Goal: Book appointment/travel/reservation

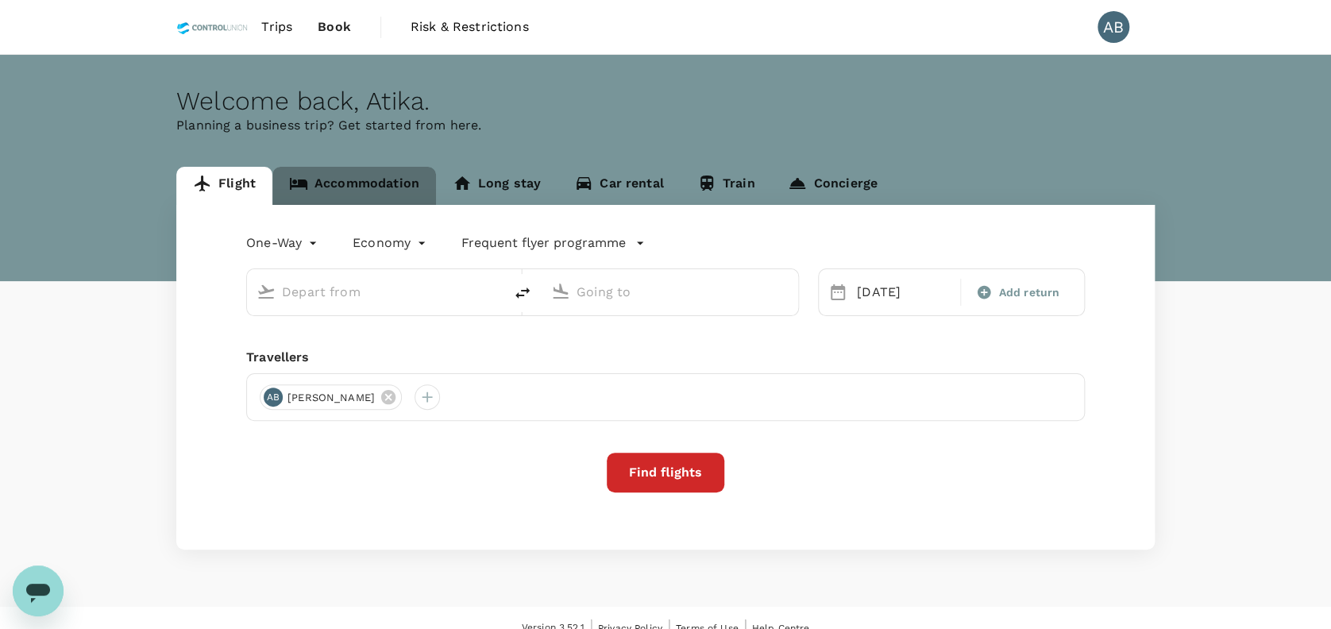
drag, startPoint x: 345, startPoint y: 190, endPoint x: 385, endPoint y: 184, distance: 40.9
click at [346, 189] on link "Accommodation" at bounding box center [354, 186] width 164 height 38
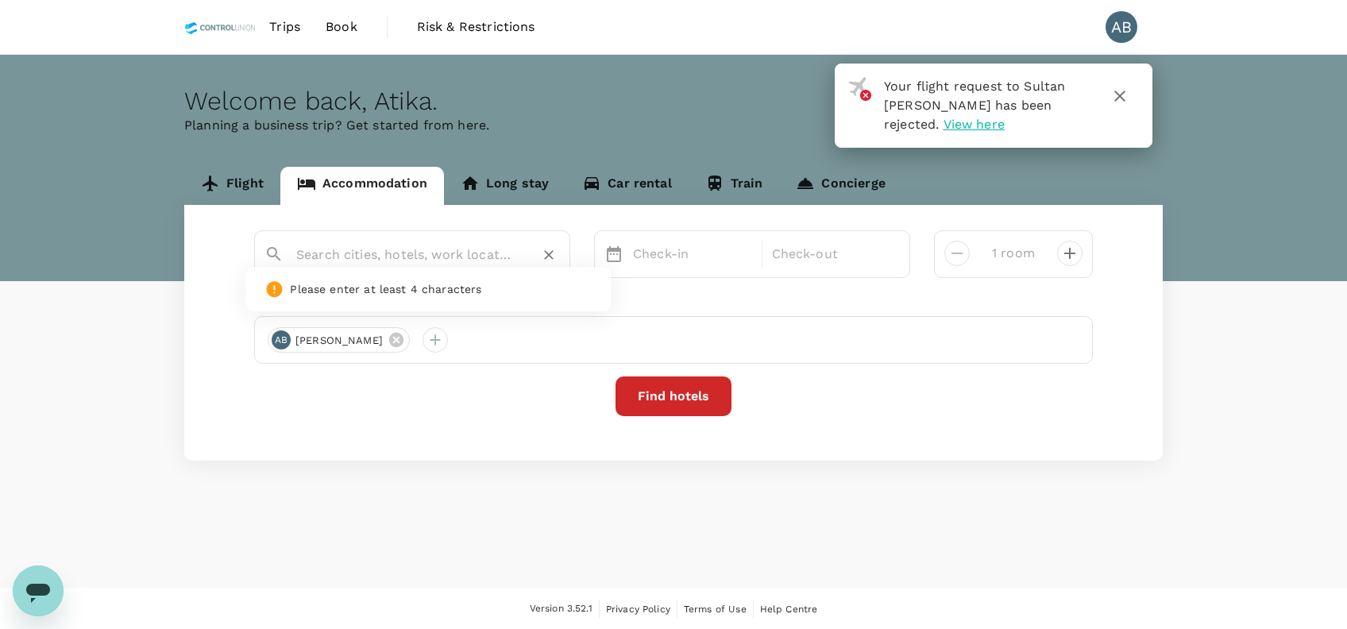
click at [426, 252] on input "text" at bounding box center [405, 254] width 219 height 25
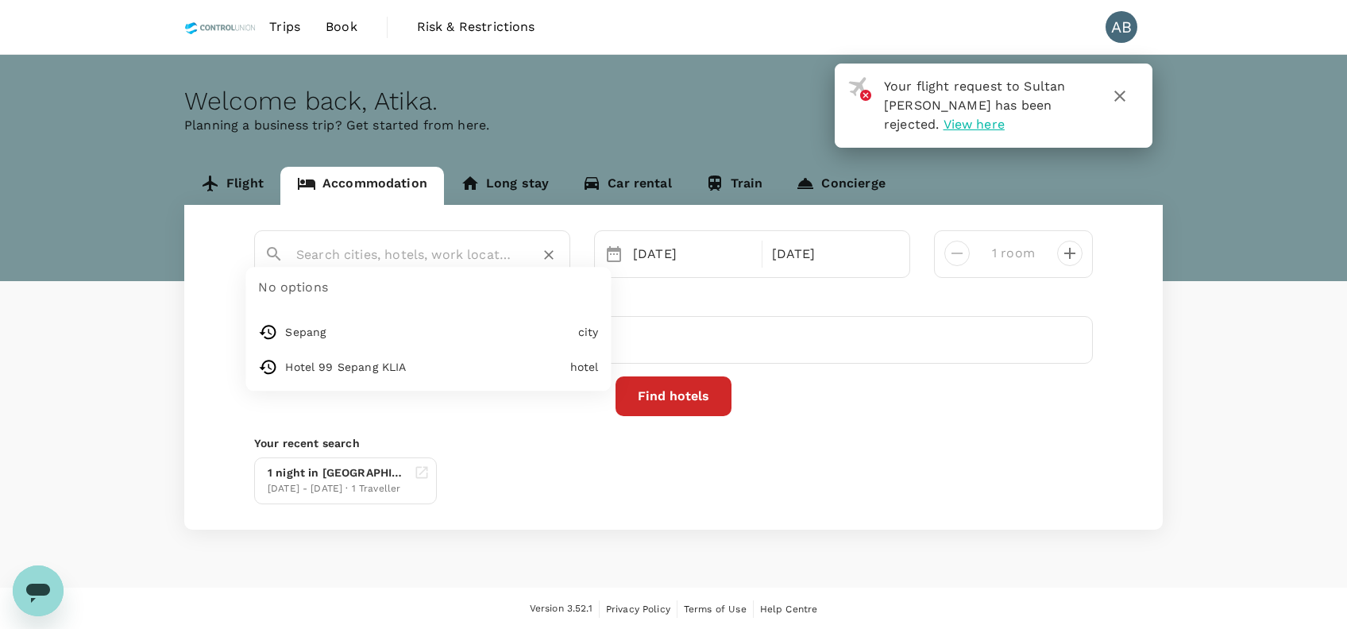
type input "Sepang"
click at [389, 249] on input "Sepang" at bounding box center [405, 254] width 219 height 25
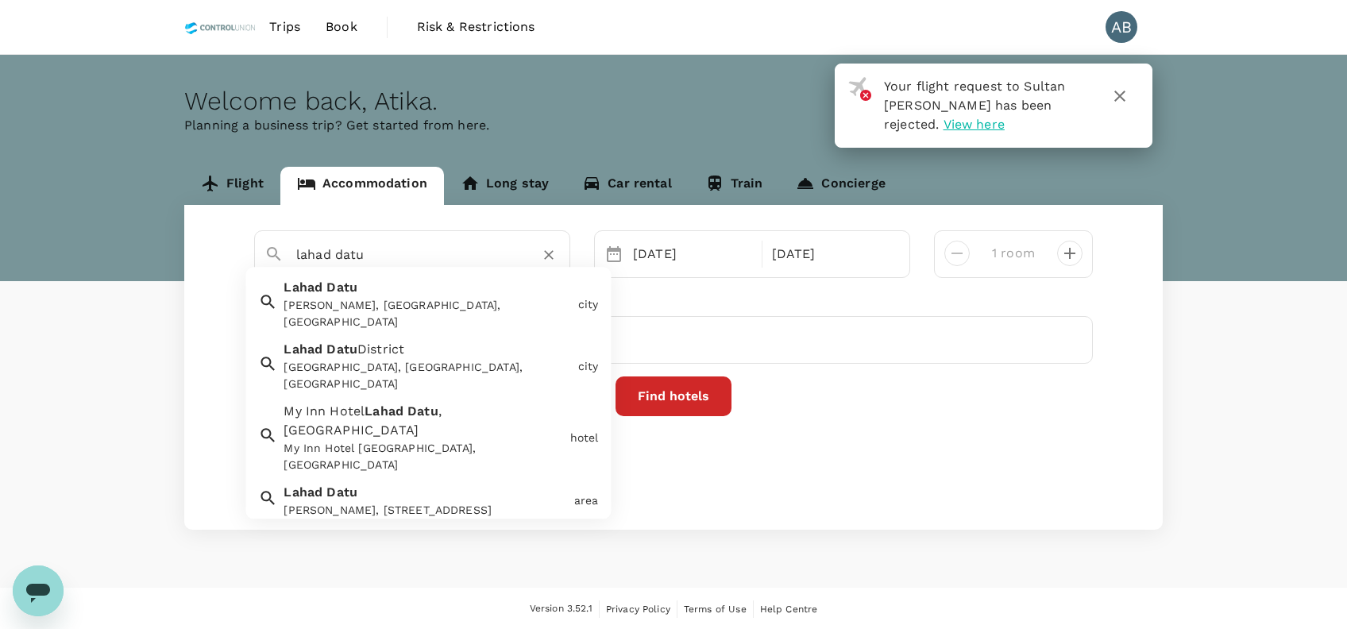
click at [454, 286] on div "Lahad Datu Lahad Datu, Sabah, Malaysia" at bounding box center [424, 301] width 294 height 59
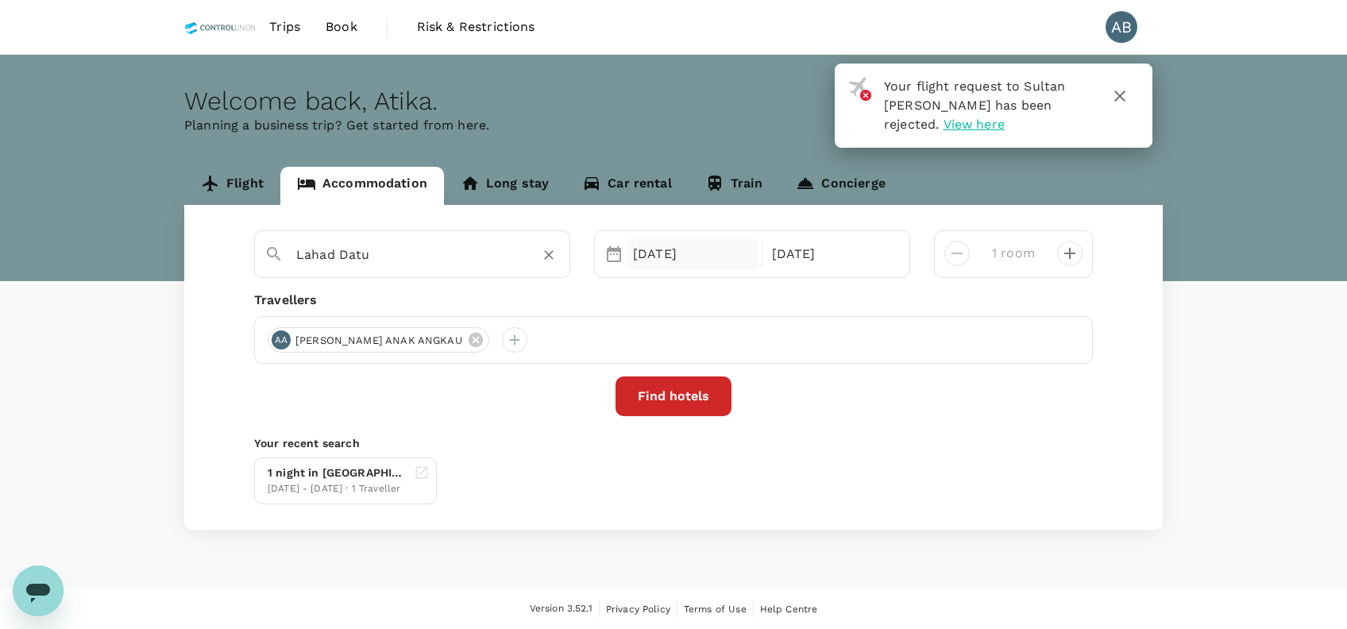
type input "Lahad Datu"
click at [686, 252] on div "26 Sep" at bounding box center [693, 254] width 132 height 32
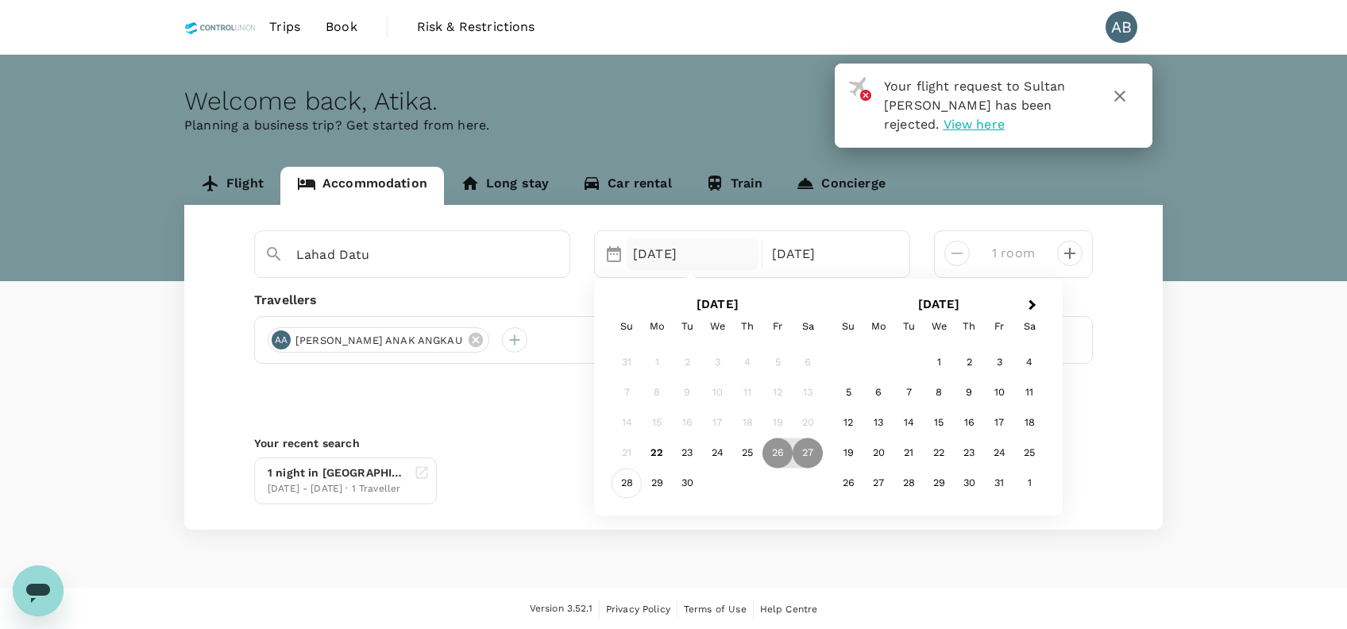
click at [629, 478] on div "28" at bounding box center [627, 483] width 30 height 30
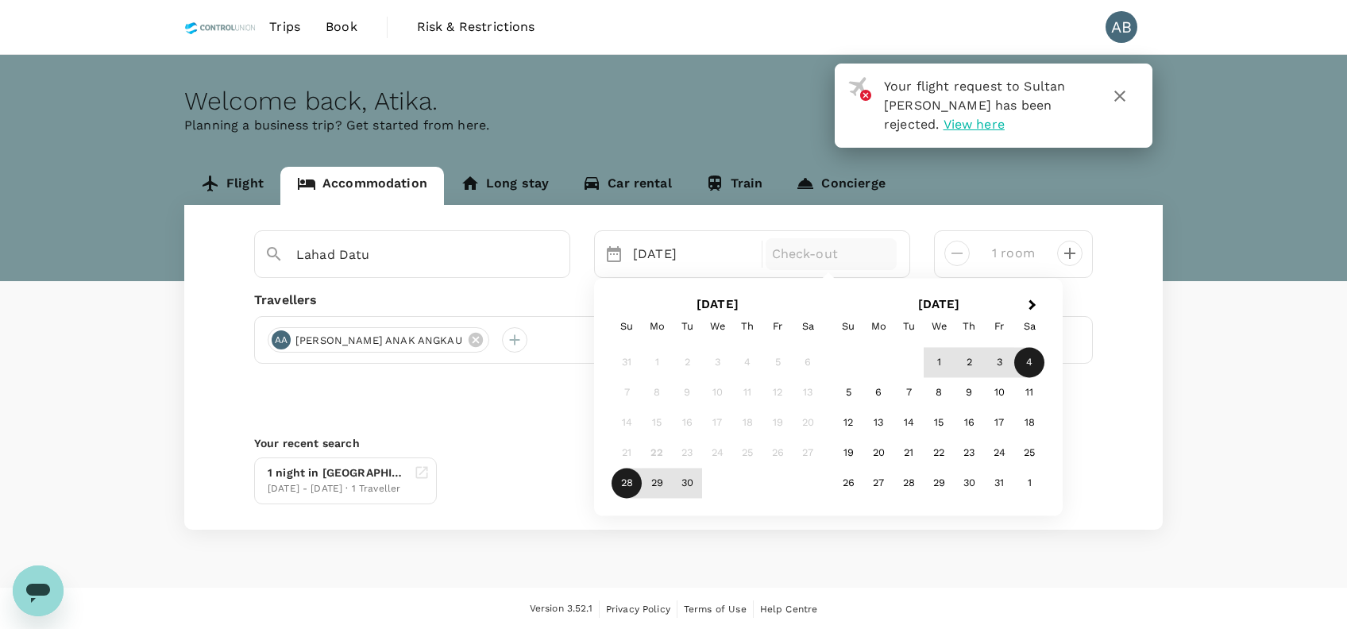
click at [1022, 358] on div "4" at bounding box center [1029, 362] width 30 height 30
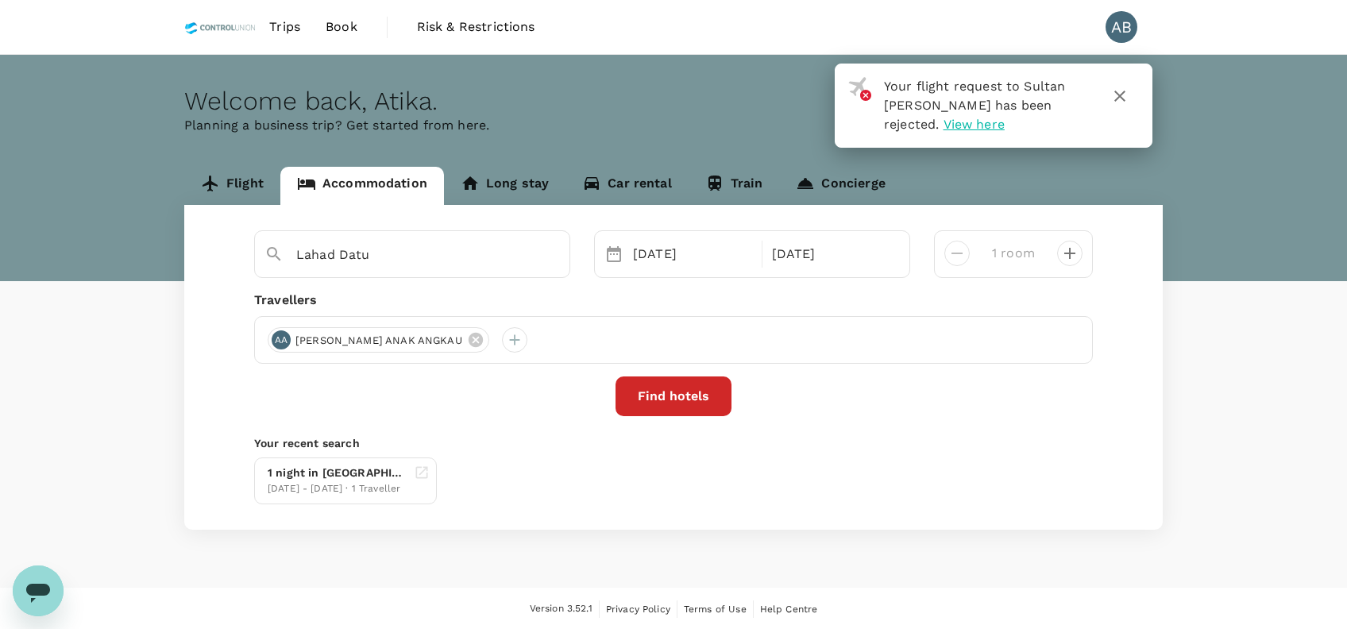
click at [769, 444] on p "Your recent search" at bounding box center [673, 443] width 839 height 16
click at [689, 400] on button "Find hotels" at bounding box center [674, 397] width 116 height 40
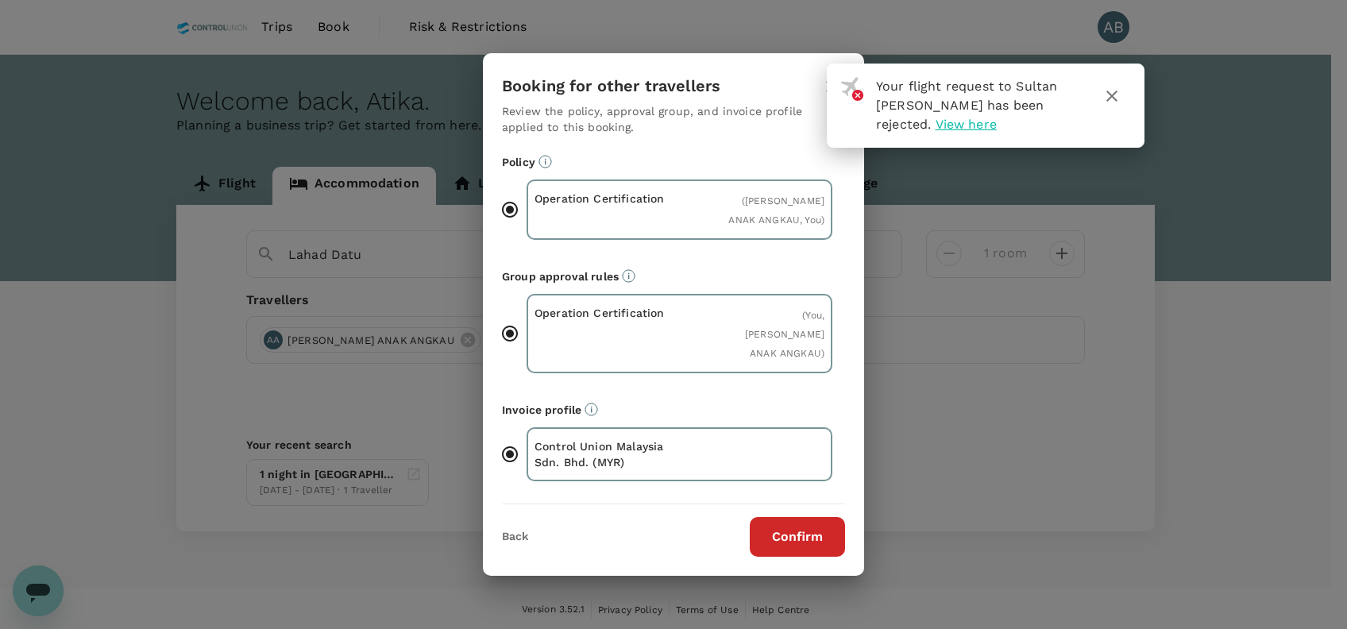
click at [1116, 95] on icon "button" at bounding box center [1112, 96] width 19 height 19
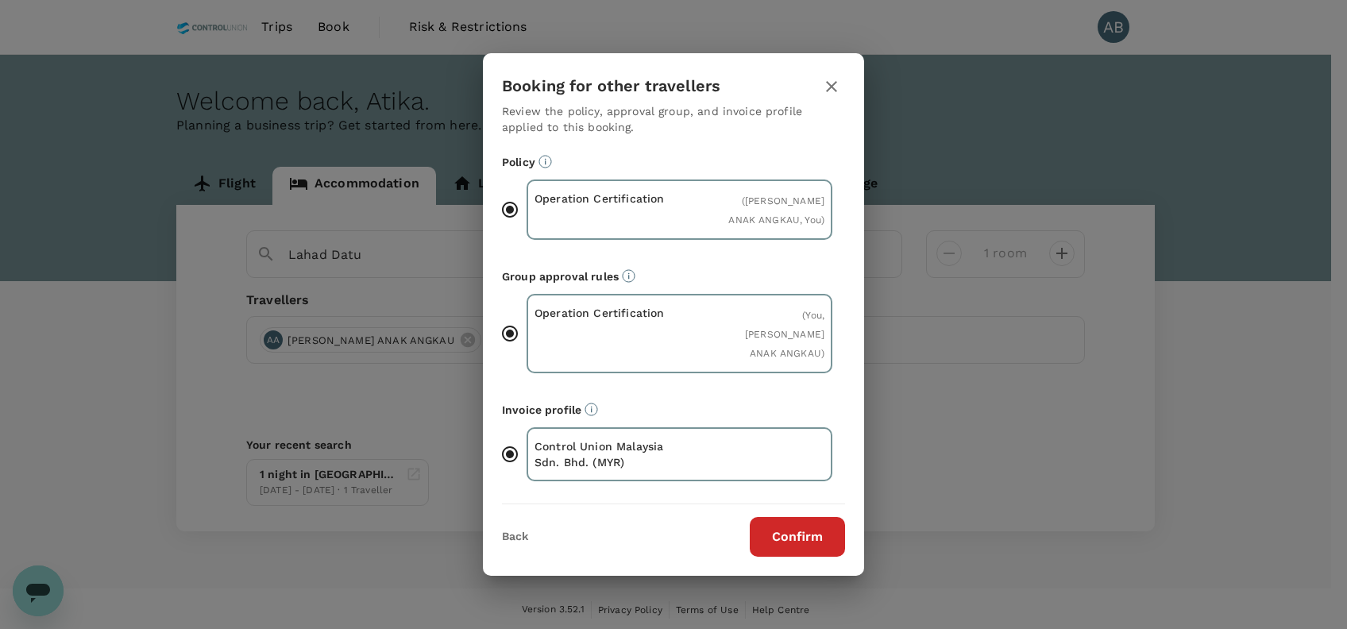
click at [789, 526] on button "Confirm" at bounding box center [797, 537] width 95 height 40
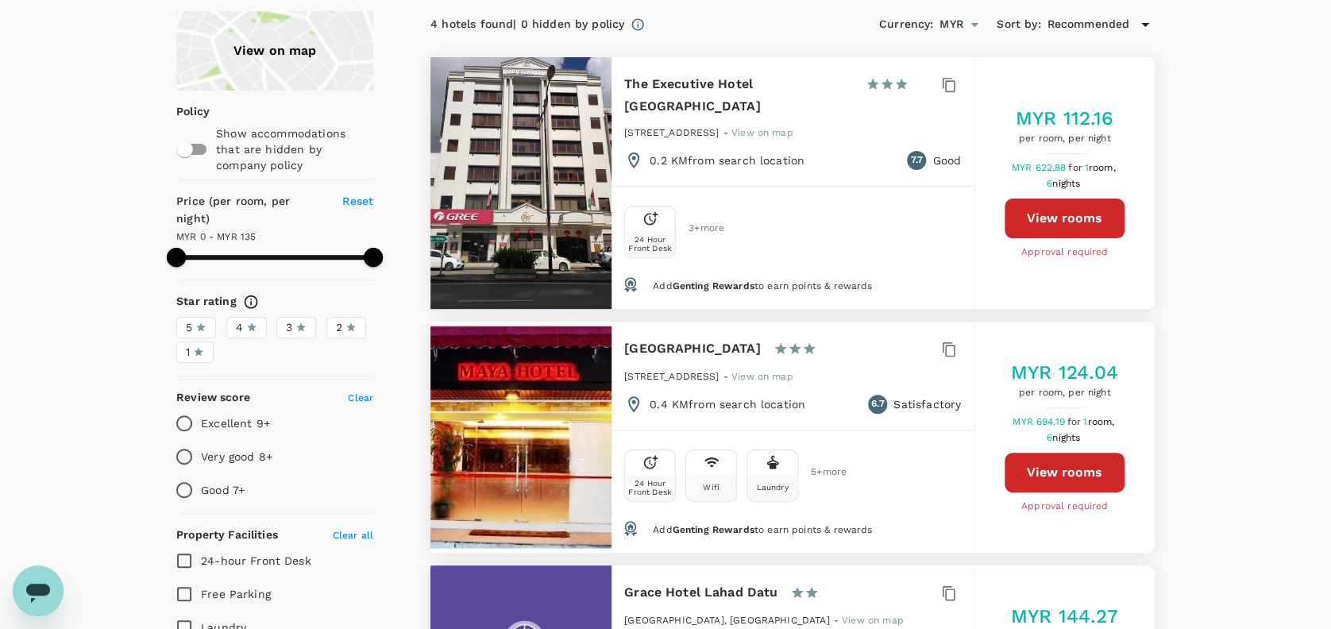
scroll to position [106, 0]
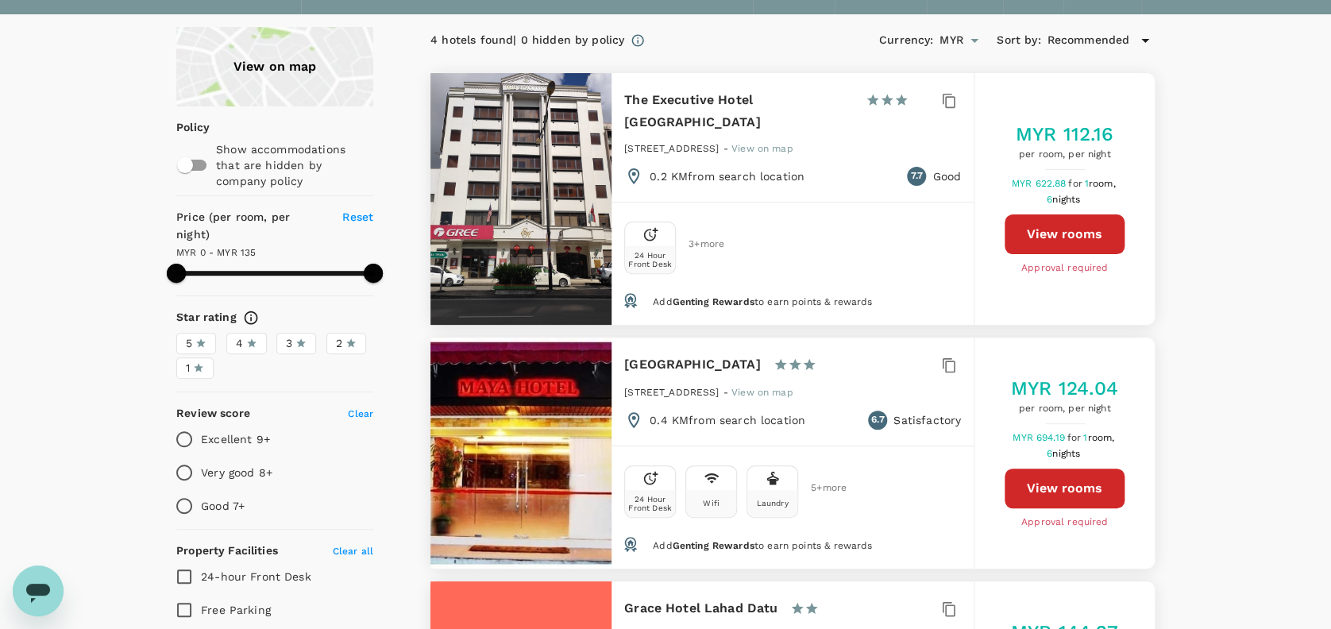
click at [1028, 469] on button "View rooms" at bounding box center [1065, 489] width 120 height 40
click at [1072, 221] on button "View rooms" at bounding box center [1065, 234] width 120 height 40
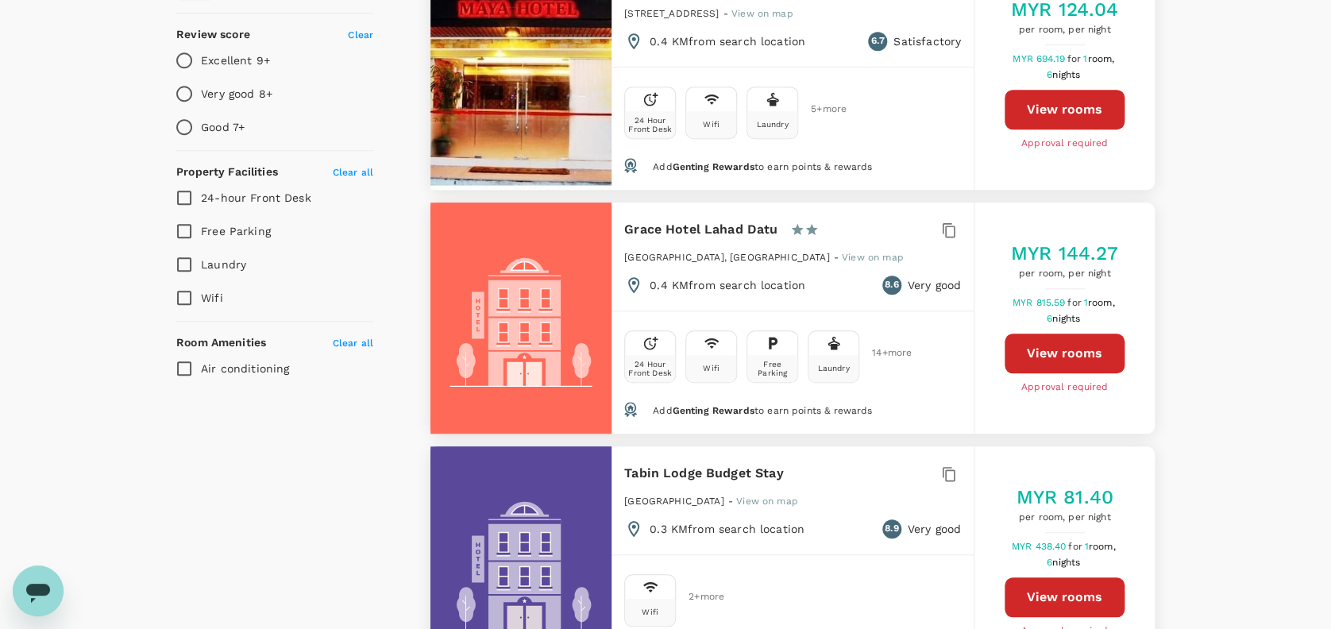
scroll to position [529, 0]
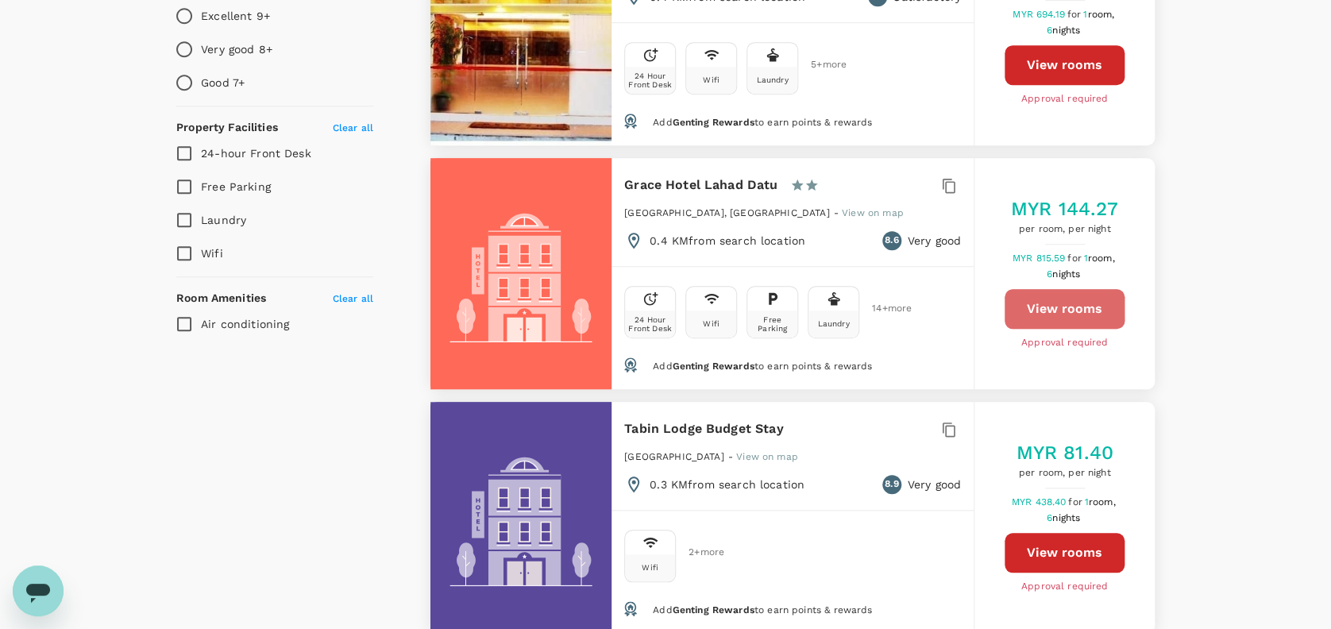
click at [1036, 289] on button "View rooms" at bounding box center [1065, 309] width 120 height 40
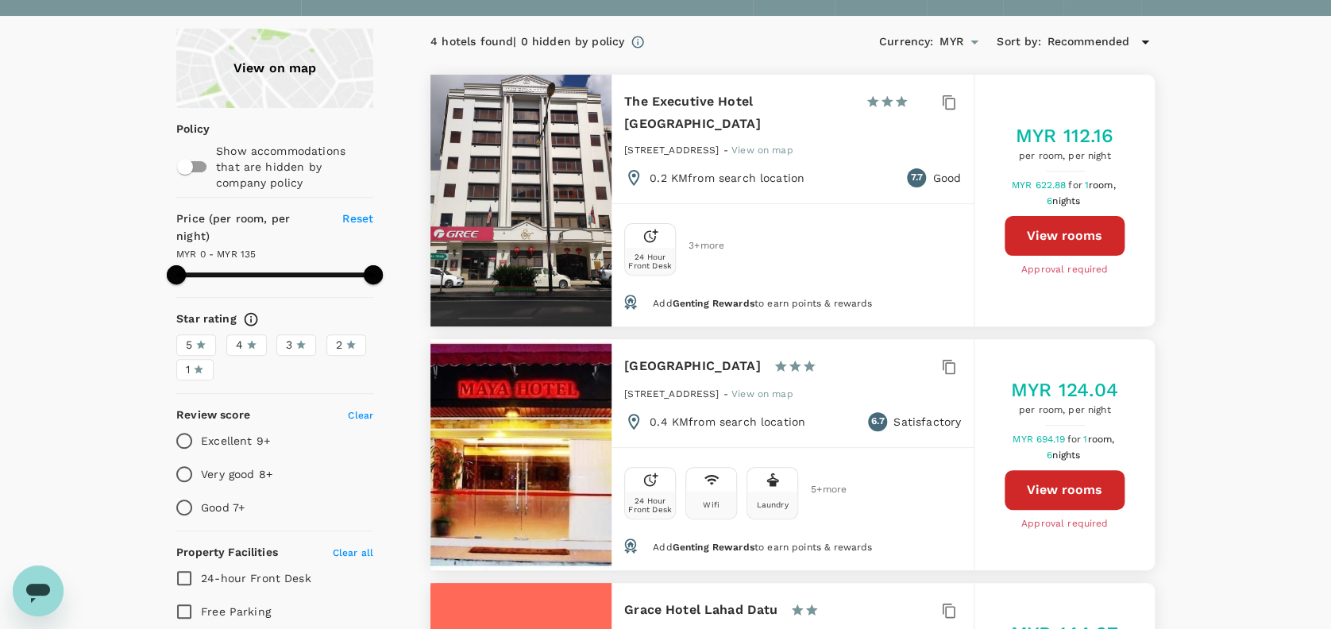
scroll to position [75, 0]
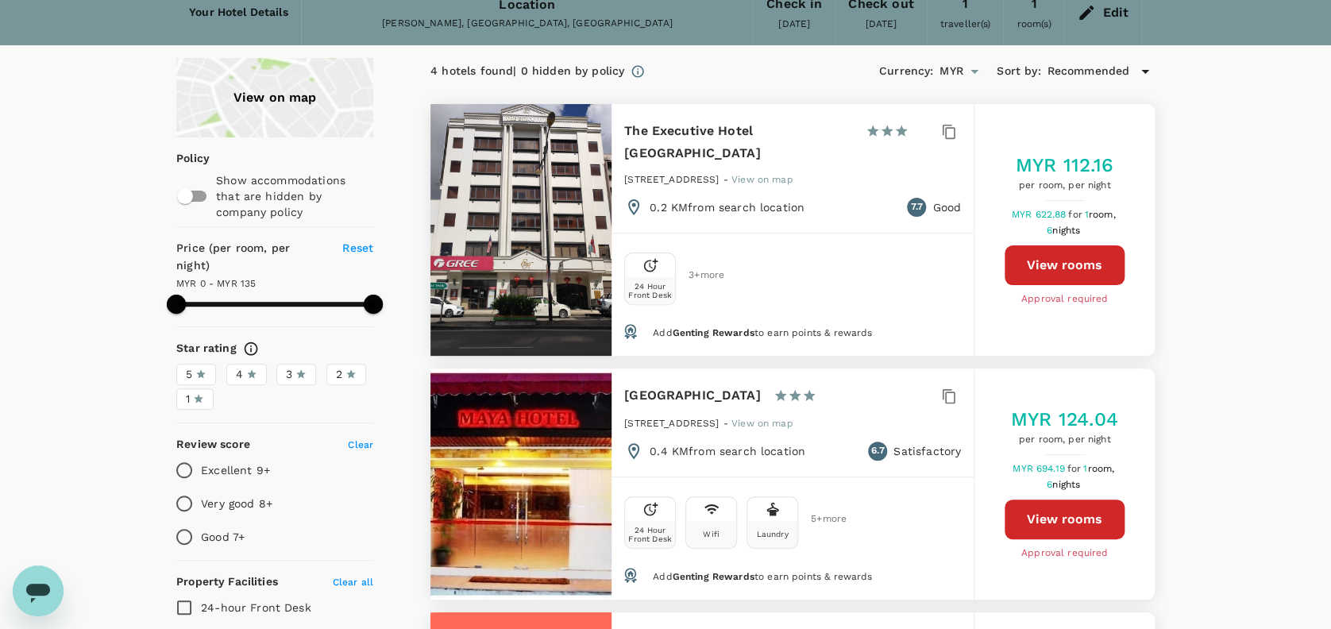
drag, startPoint x: 1244, startPoint y: 165, endPoint x: 1233, endPoint y: 137, distance: 29.9
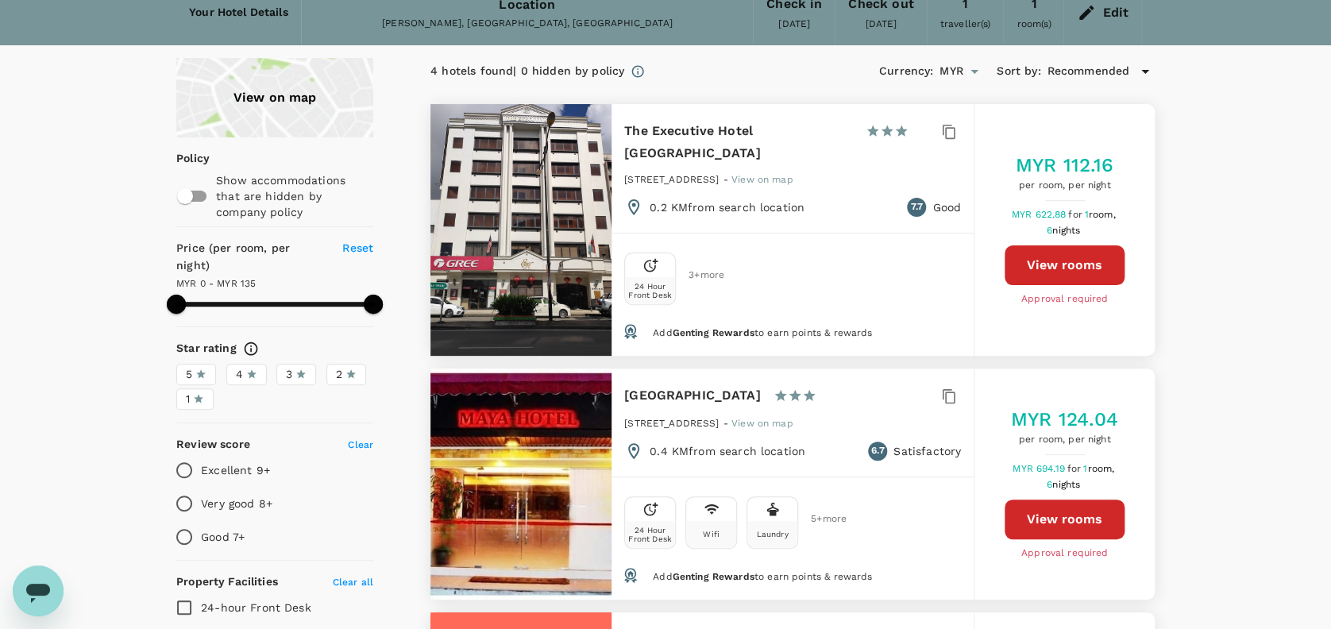
type input "135"
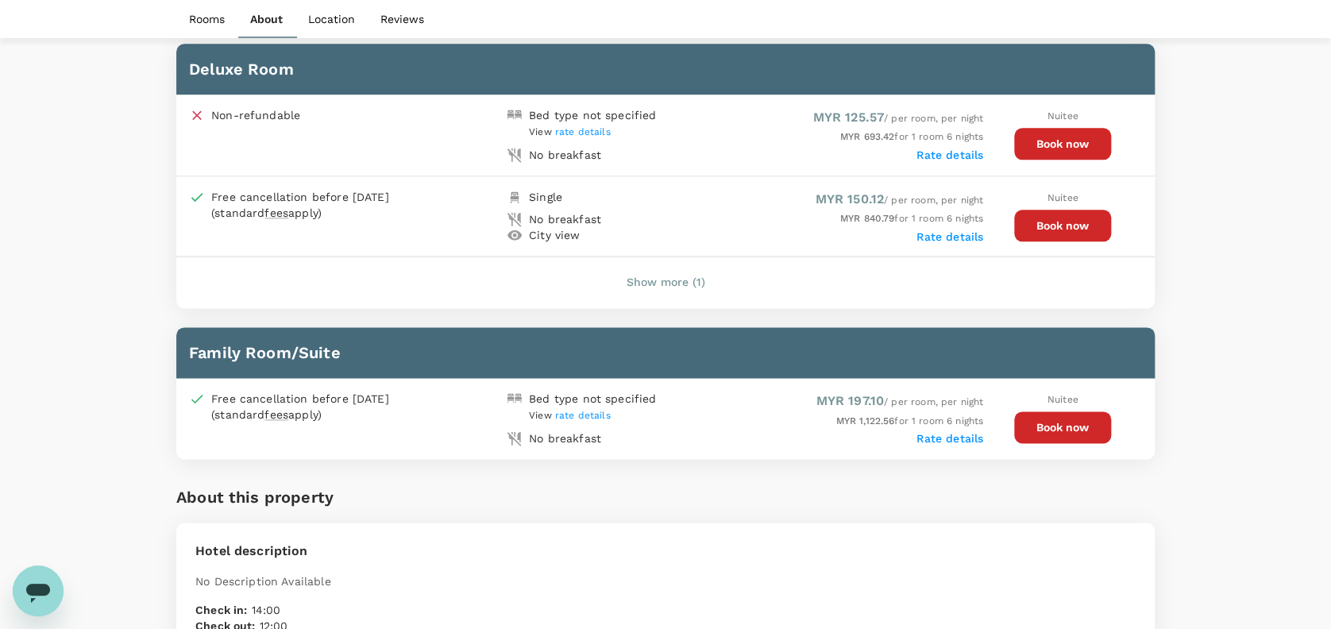
scroll to position [720, 0]
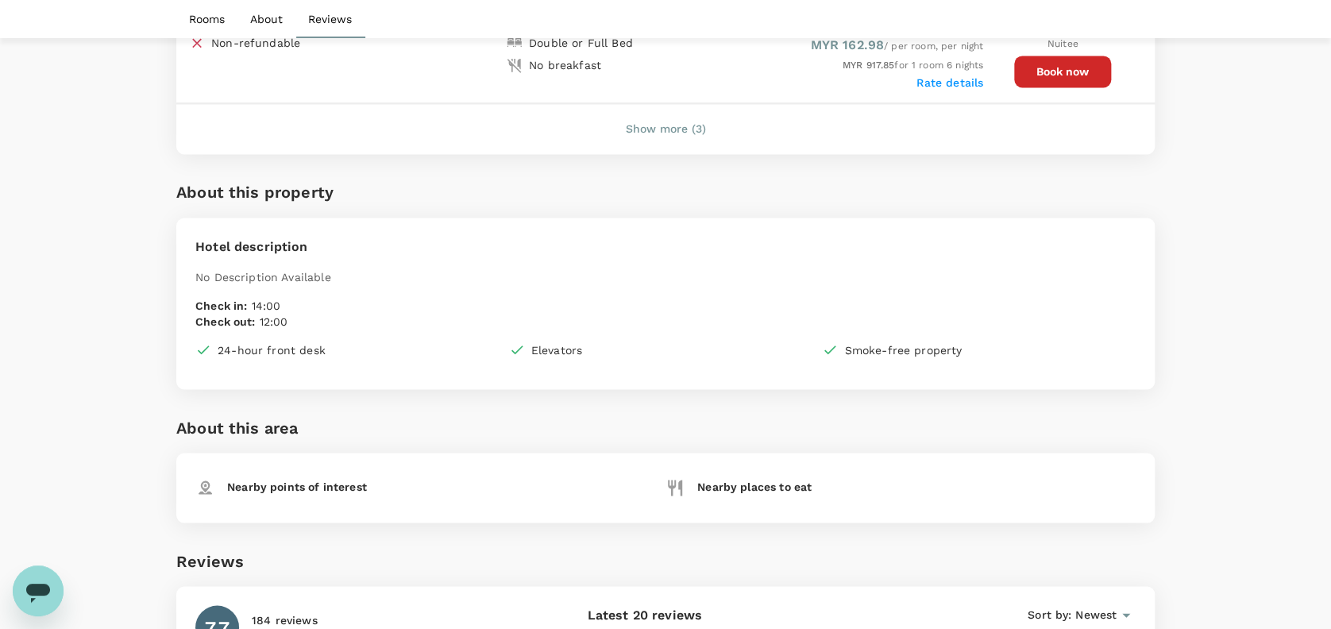
scroll to position [838, 0]
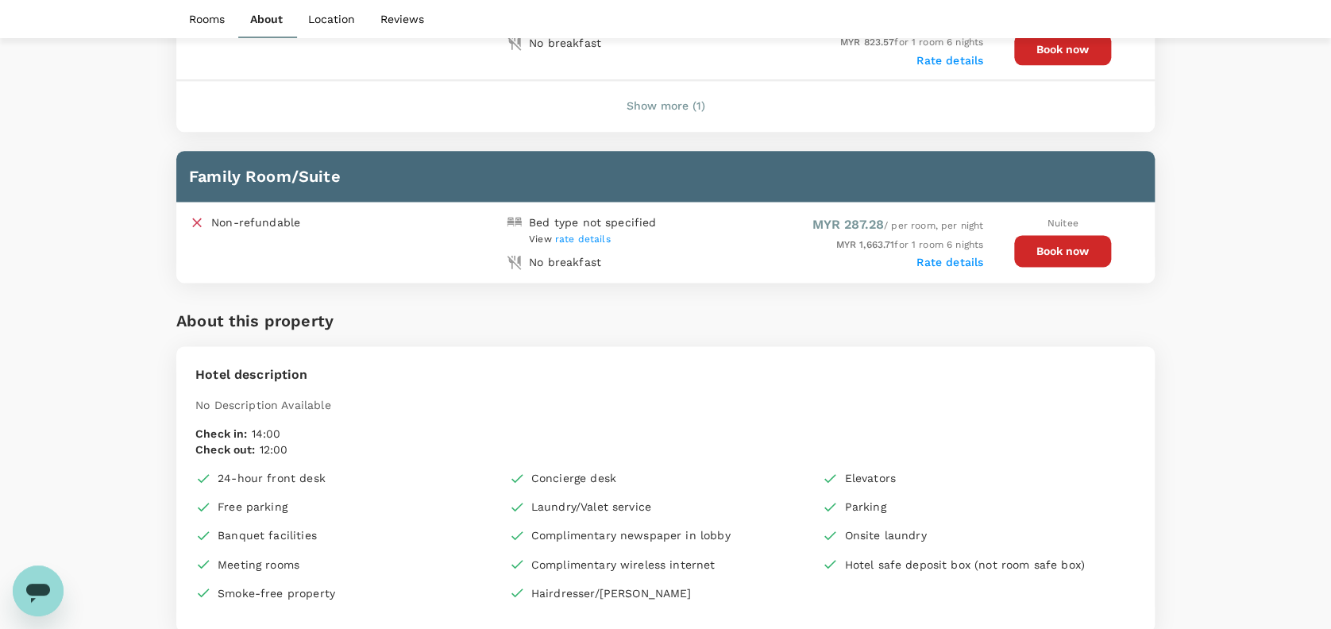
scroll to position [987, 0]
